Goal: Transaction & Acquisition: Subscribe to service/newsletter

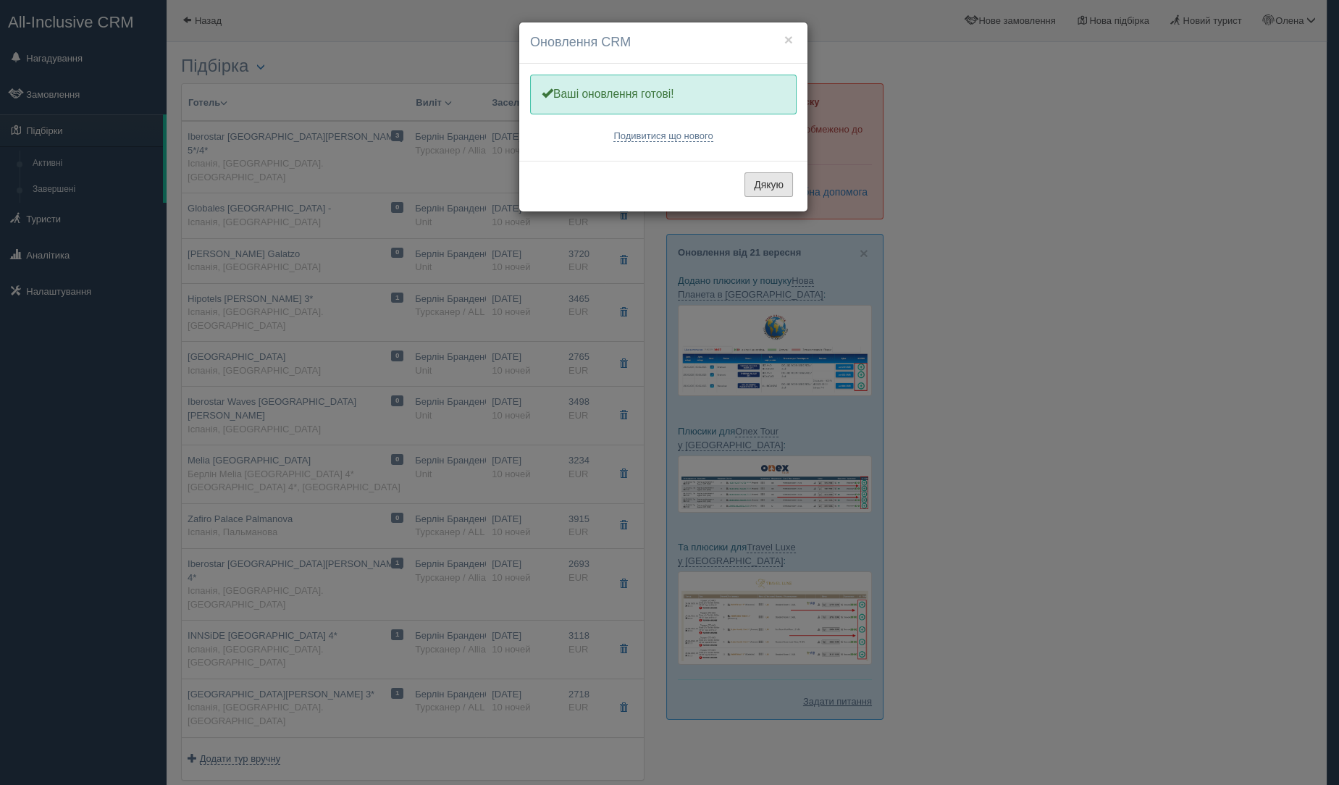
click at [763, 188] on button "Дякую" at bounding box center [768, 184] width 49 height 25
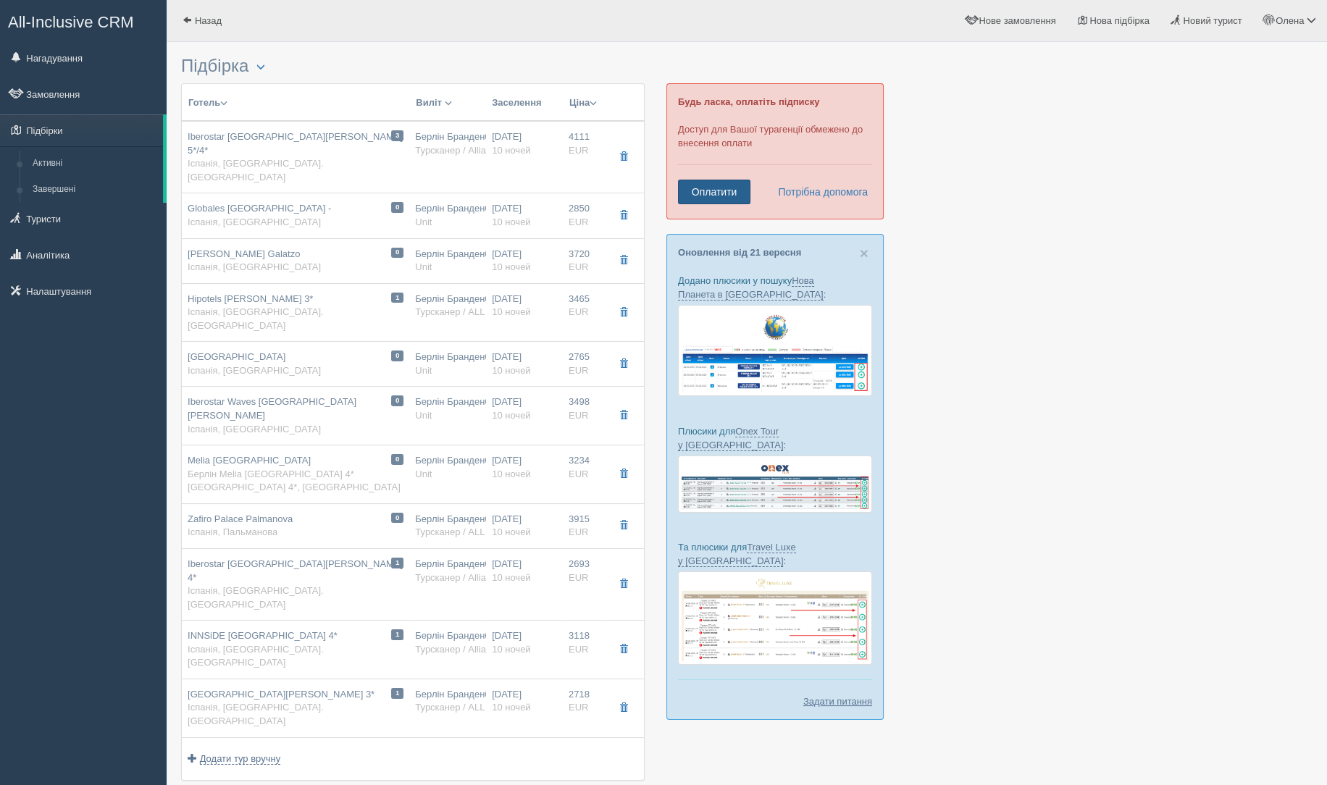
click at [689, 193] on link "Оплатити" at bounding box center [714, 192] width 72 height 25
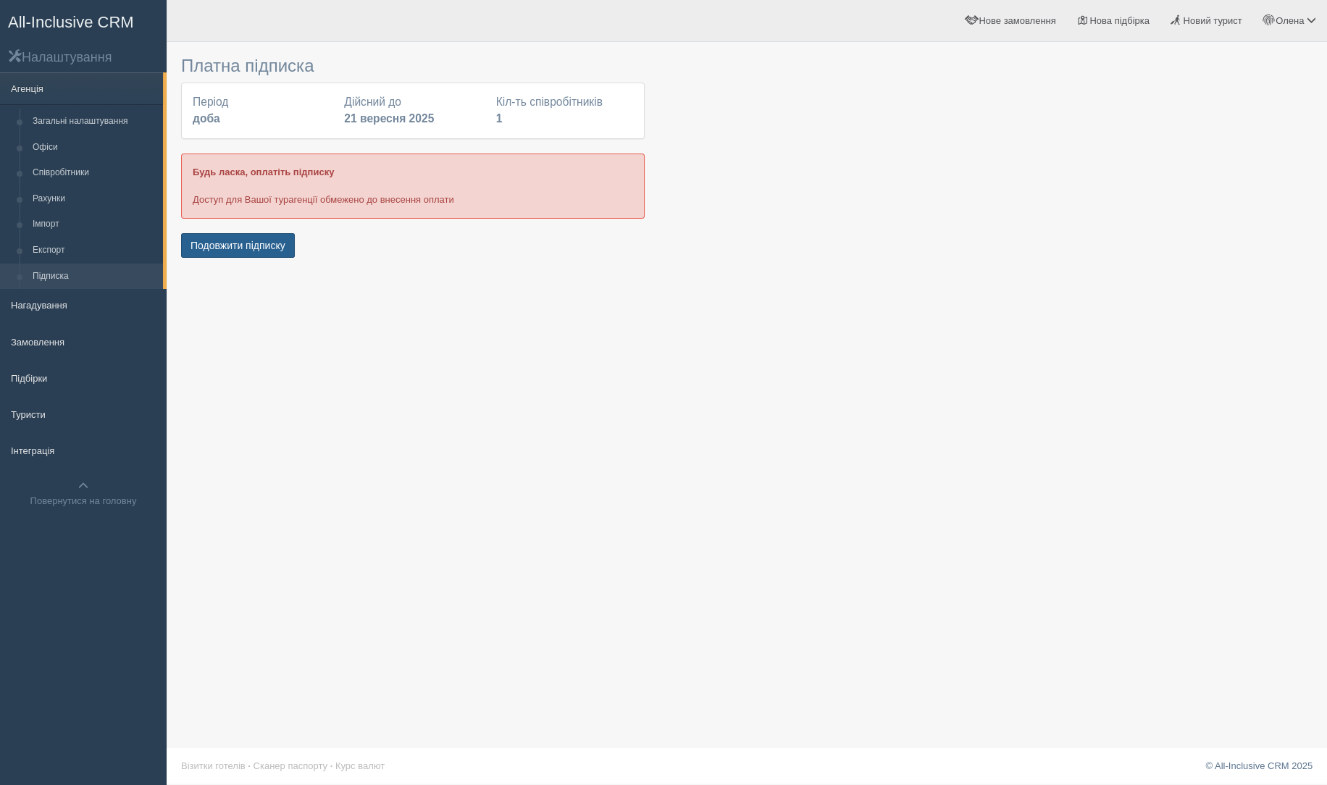
click at [227, 236] on button "Подовжити підписку" at bounding box center [238, 245] width 114 height 25
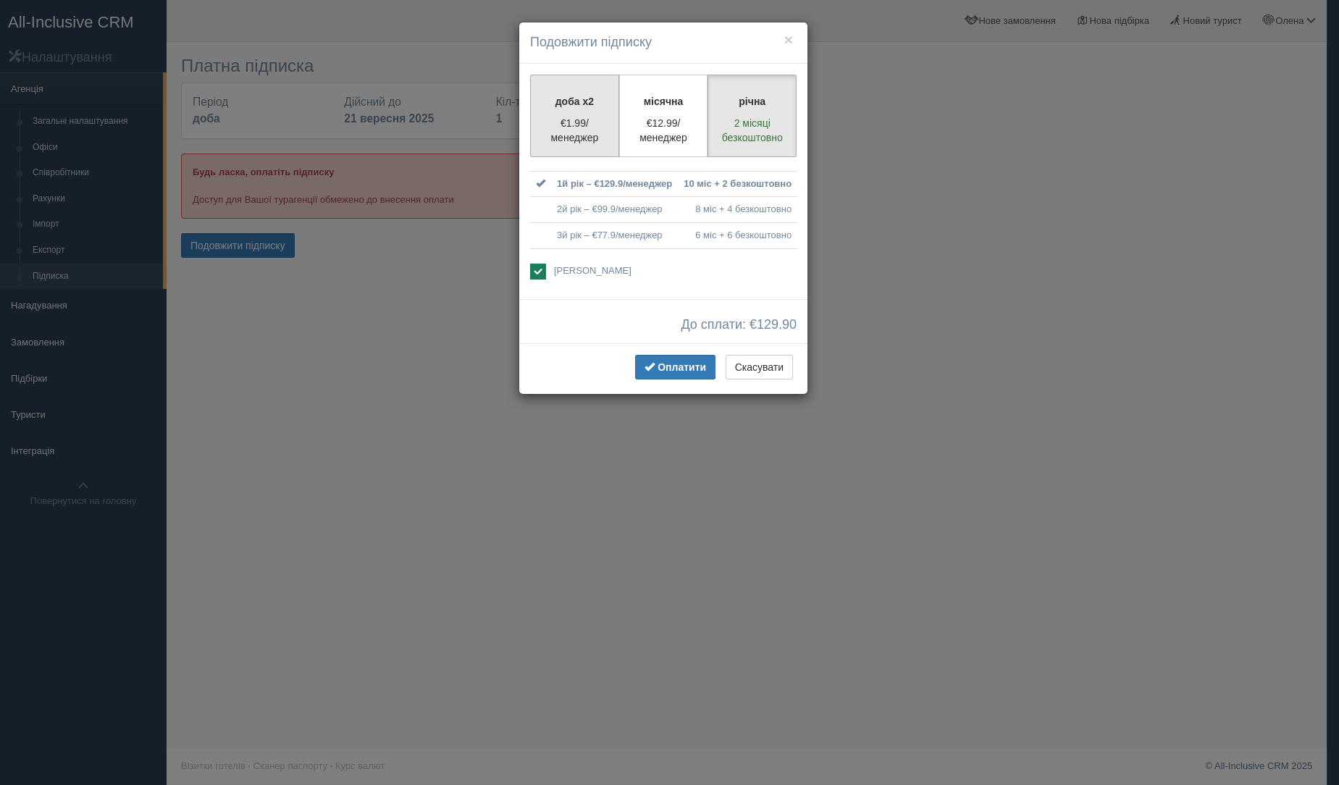
click at [576, 75] on label "доба x2 €1.99/менеджер" at bounding box center [574, 116] width 89 height 83
radio input "true"
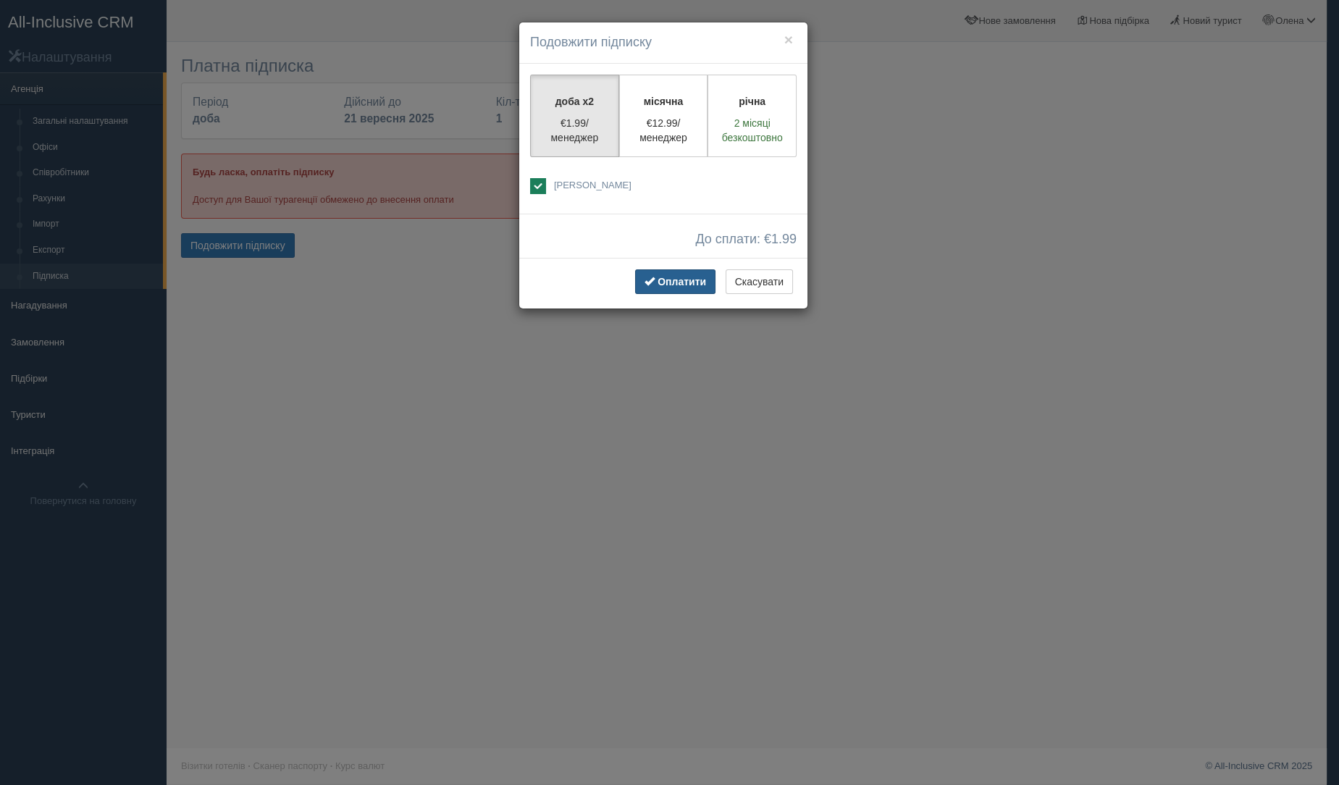
click at [670, 288] on button "Оплатити" at bounding box center [675, 281] width 80 height 25
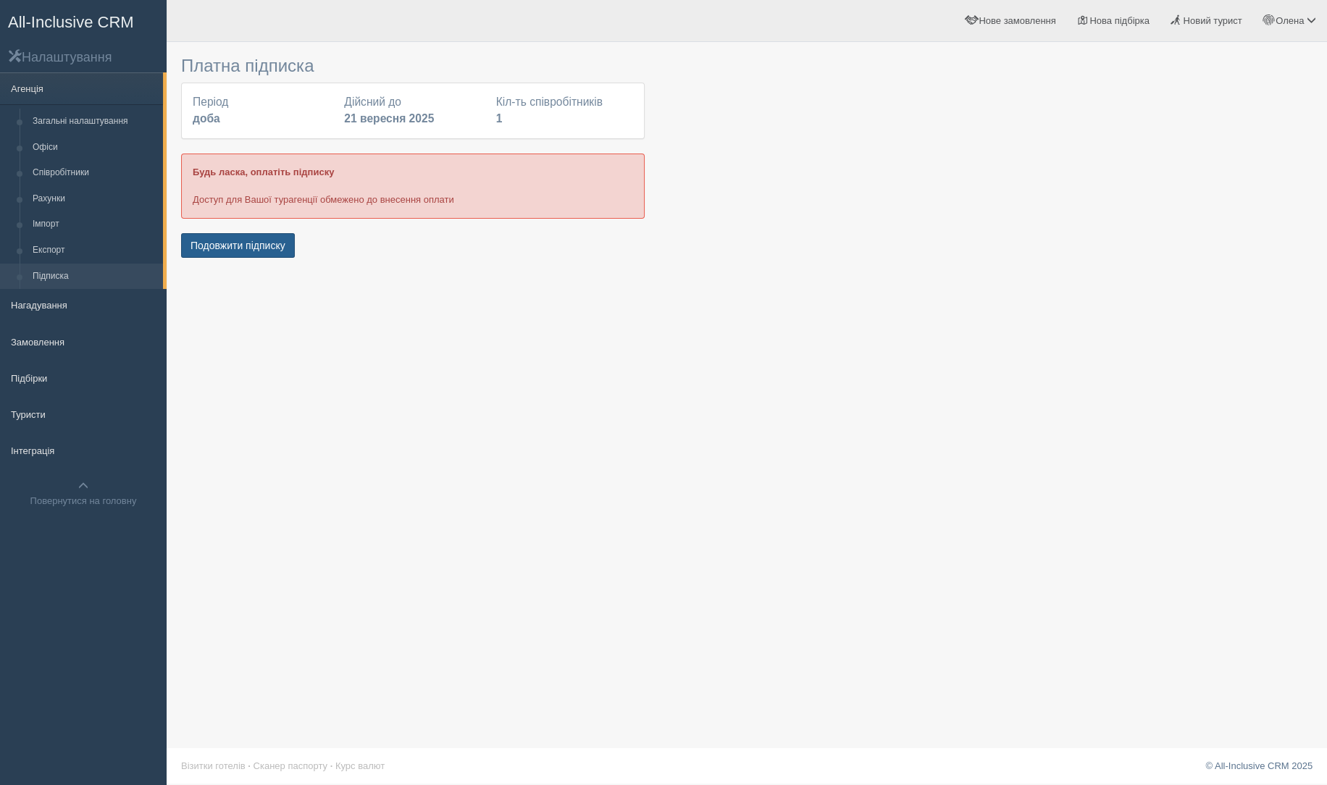
click at [223, 243] on button "Подовжити підписку" at bounding box center [238, 245] width 114 height 25
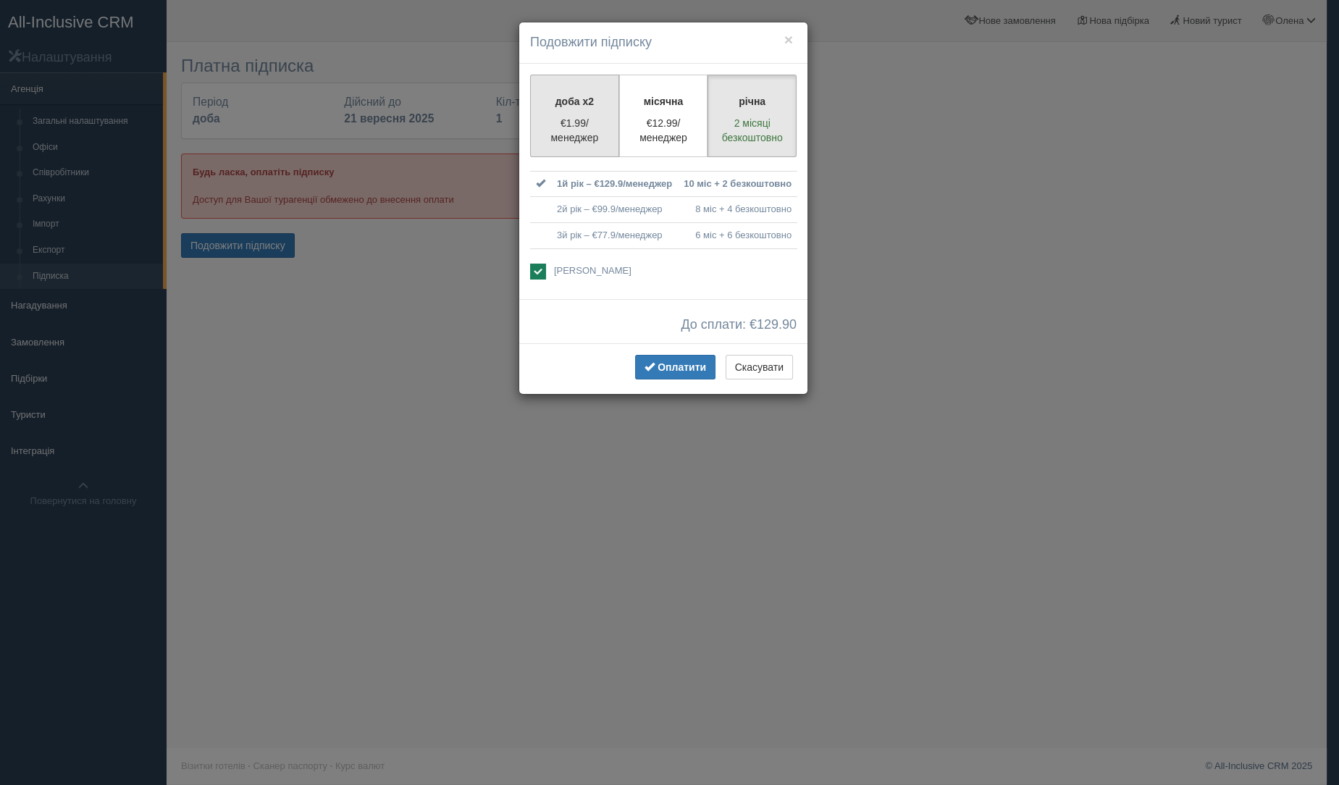
click at [560, 102] on p "доба x2" at bounding box center [574, 101] width 70 height 14
radio input "true"
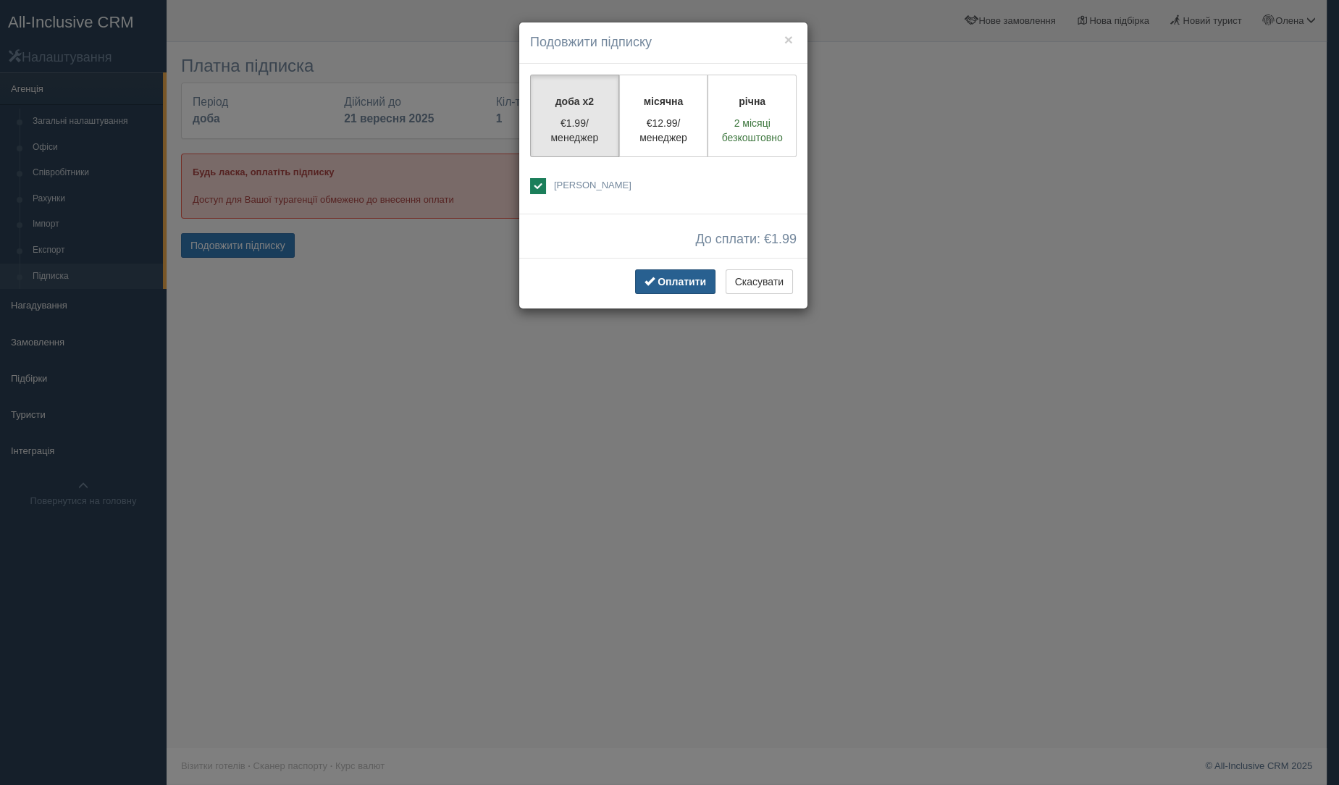
click at [650, 283] on span "button" at bounding box center [650, 281] width 10 height 10
